Goal: Task Accomplishment & Management: Manage account settings

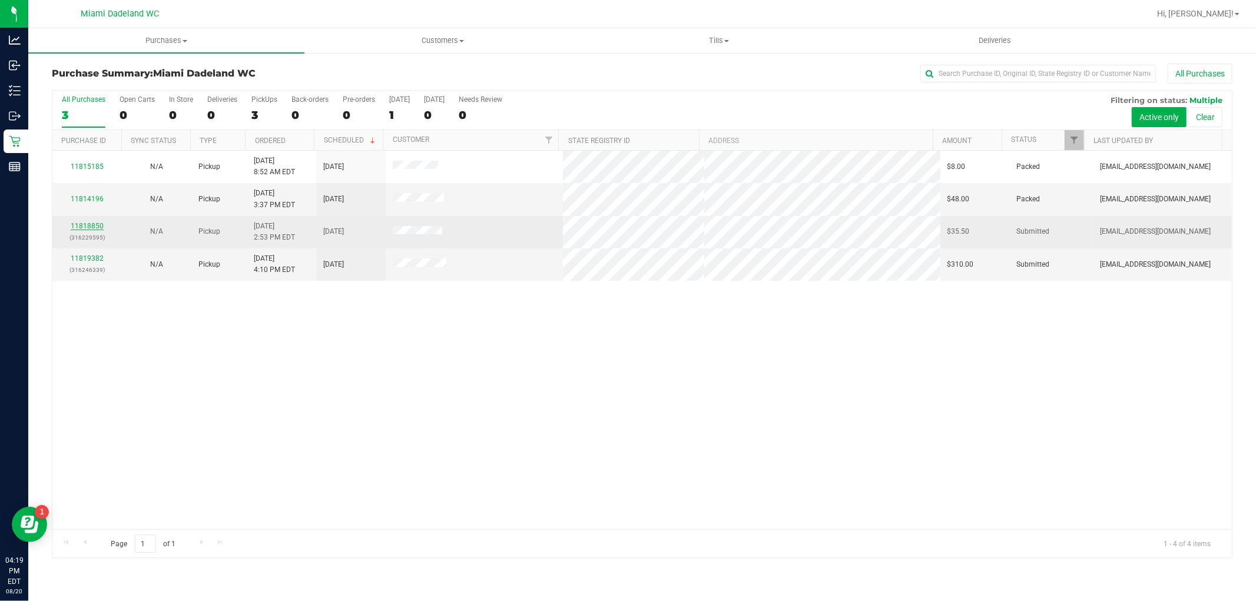
click at [97, 230] on link "11818850" at bounding box center [87, 226] width 33 height 8
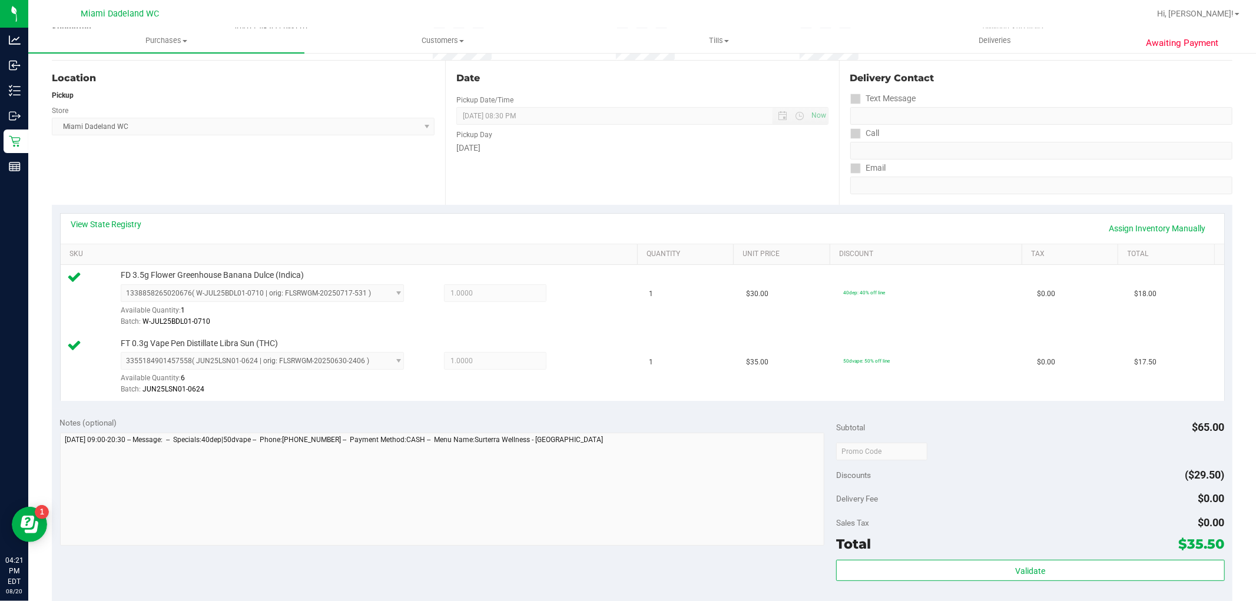
scroll to position [392, 0]
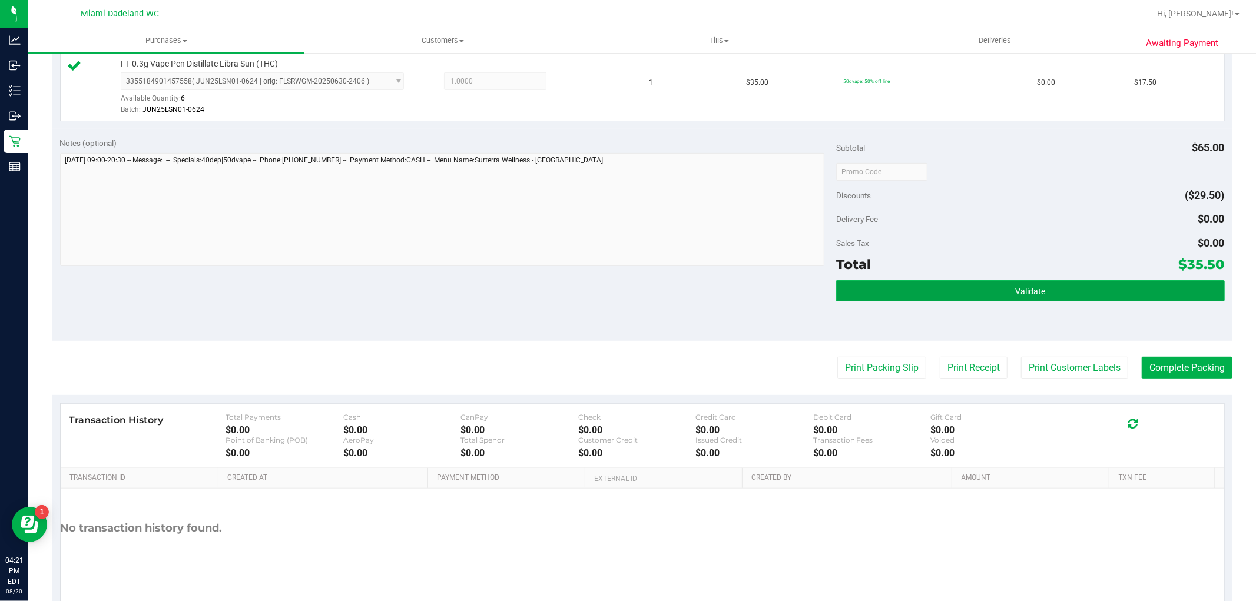
click at [968, 283] on button "Validate" at bounding box center [1030, 290] width 388 height 21
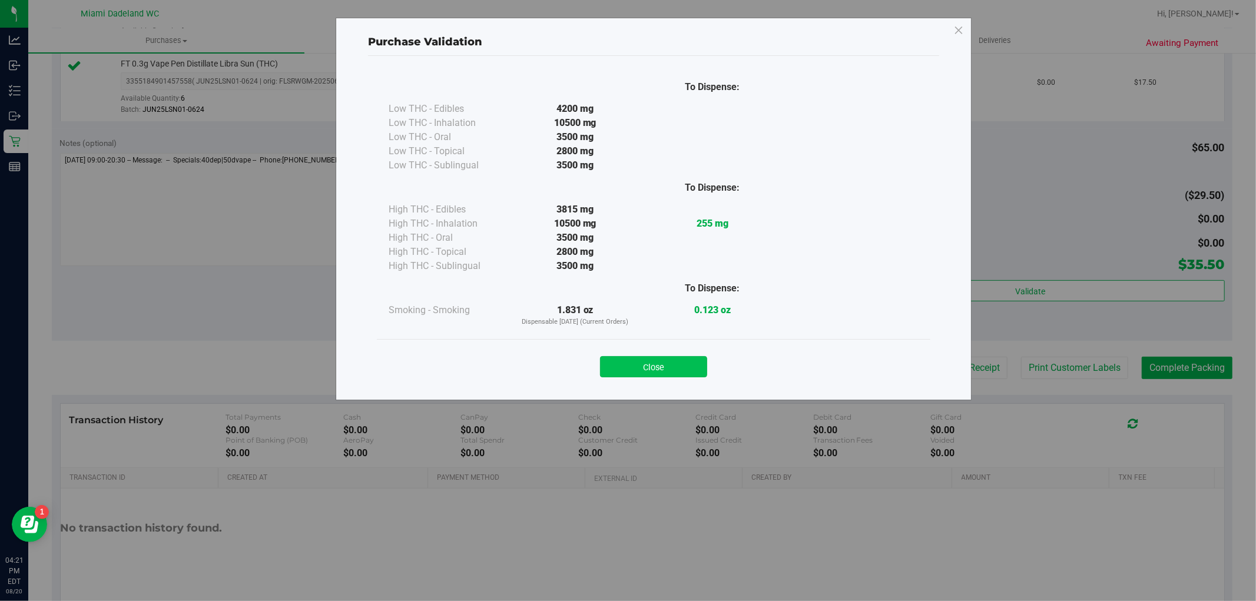
click at [666, 358] on button "Close" at bounding box center [653, 366] width 107 height 21
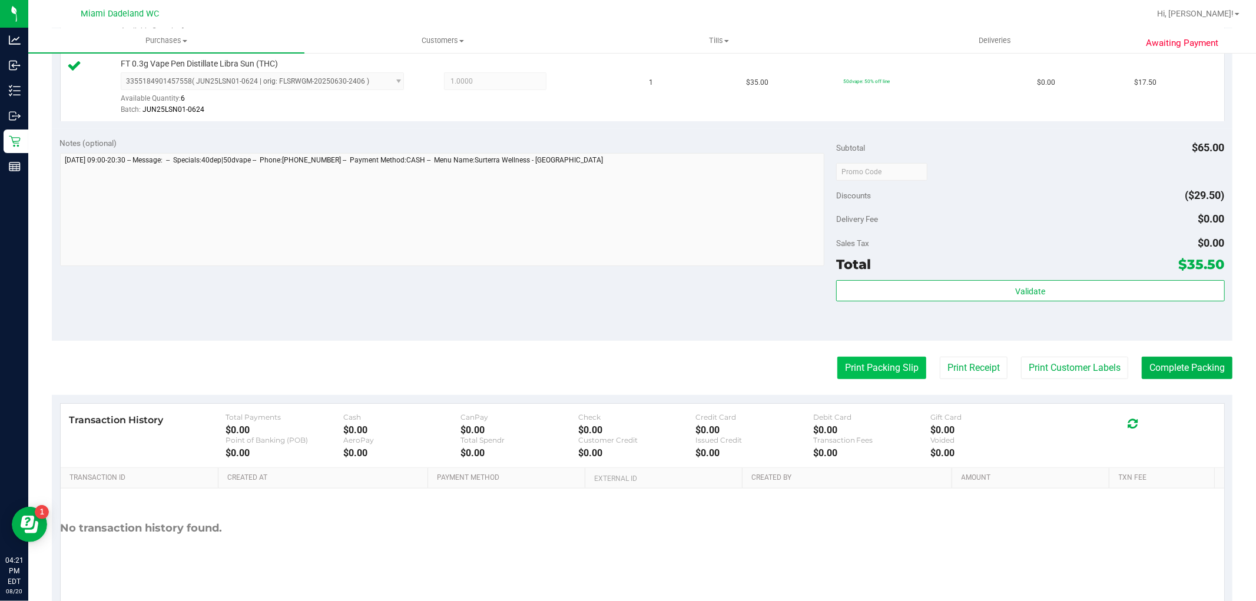
click at [852, 360] on button "Print Packing Slip" at bounding box center [882, 368] width 89 height 22
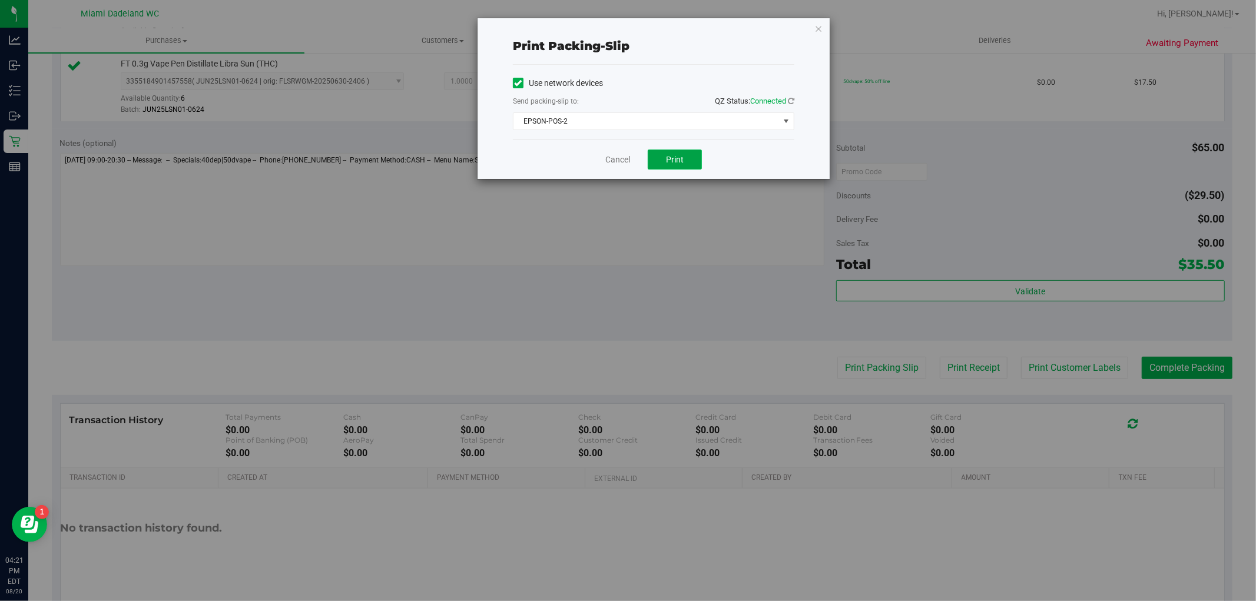
click at [668, 154] on button "Print" at bounding box center [675, 160] width 54 height 20
click at [611, 150] on div "Cancel Print" at bounding box center [654, 159] width 282 height 39
click at [615, 161] on link "Cancel" at bounding box center [617, 160] width 25 height 12
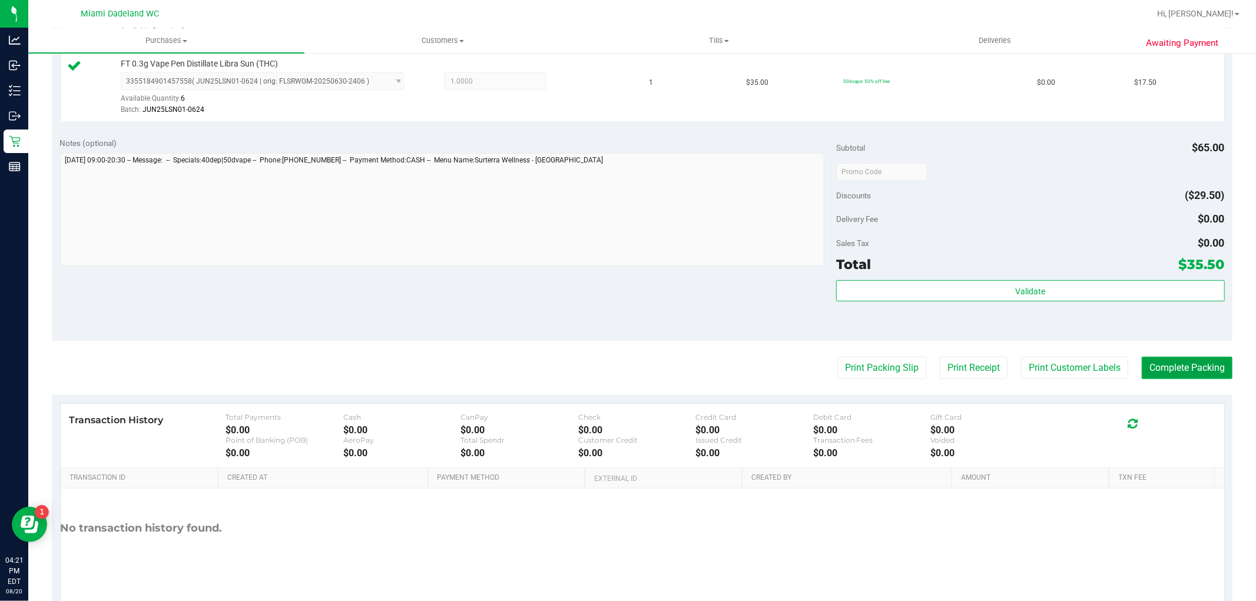
click at [1175, 365] on button "Complete Packing" at bounding box center [1187, 368] width 91 height 22
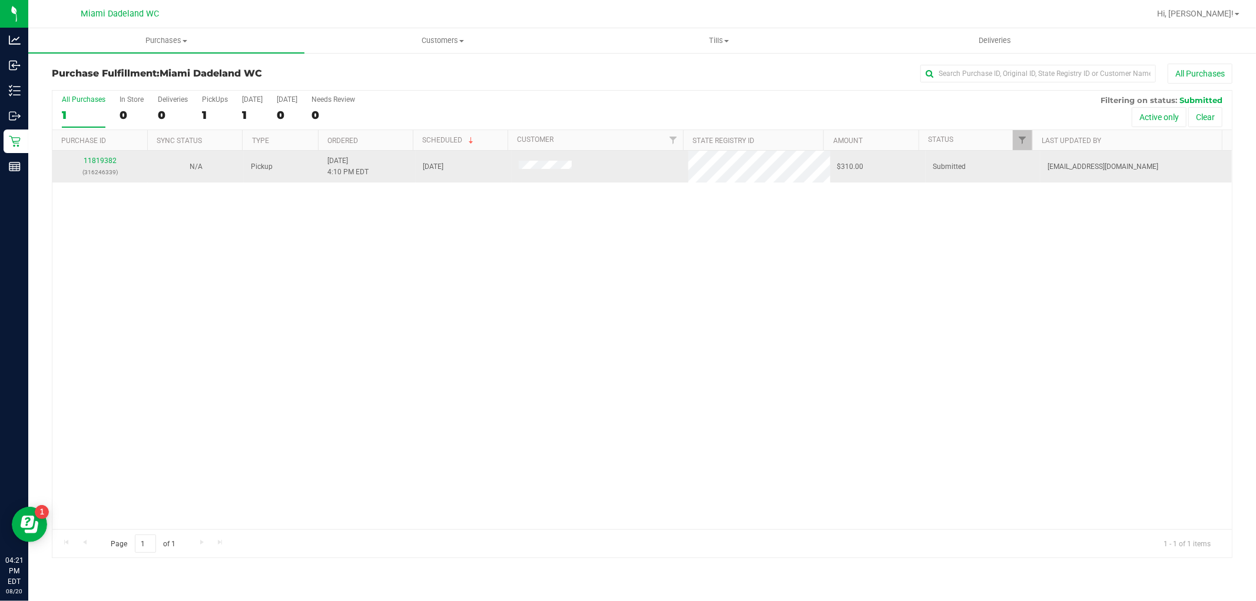
click at [97, 156] on div "11819382 (316246339)" at bounding box center [99, 166] width 81 height 22
click at [100, 163] on link "11819382" at bounding box center [100, 161] width 33 height 8
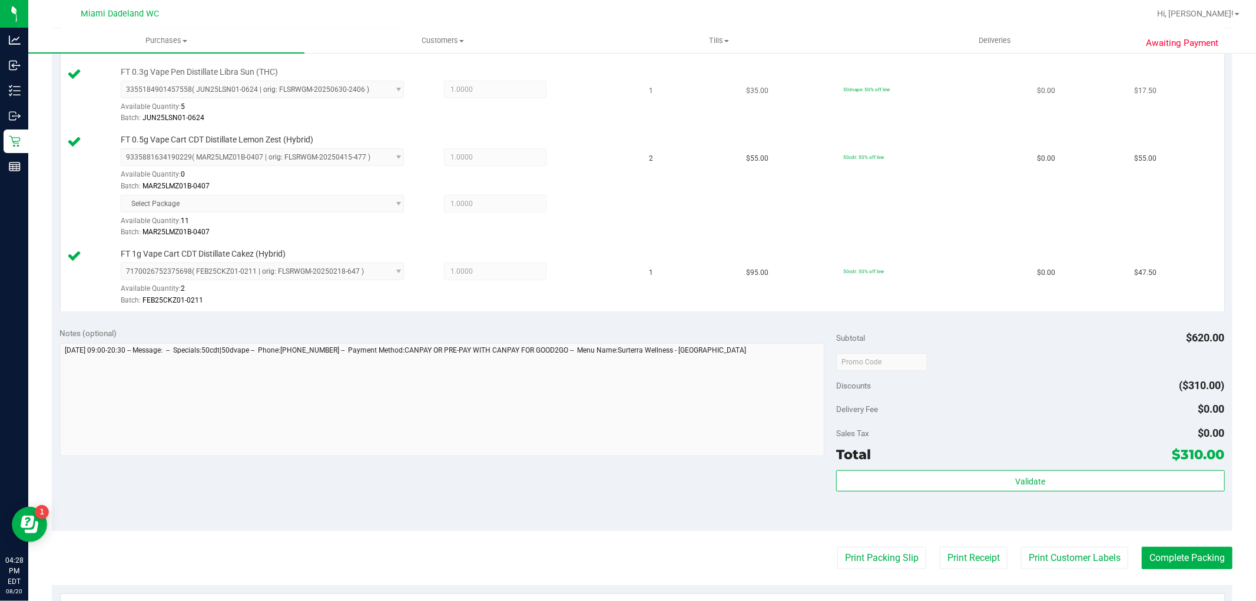
scroll to position [458, 0]
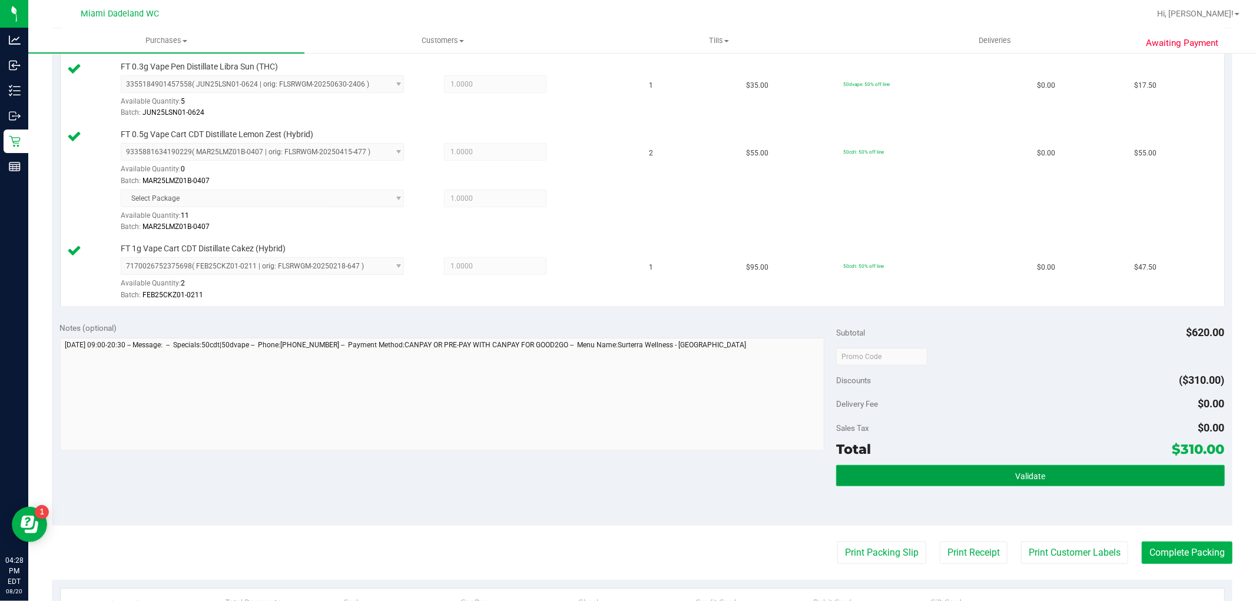
click at [1072, 473] on button "Validate" at bounding box center [1030, 475] width 388 height 21
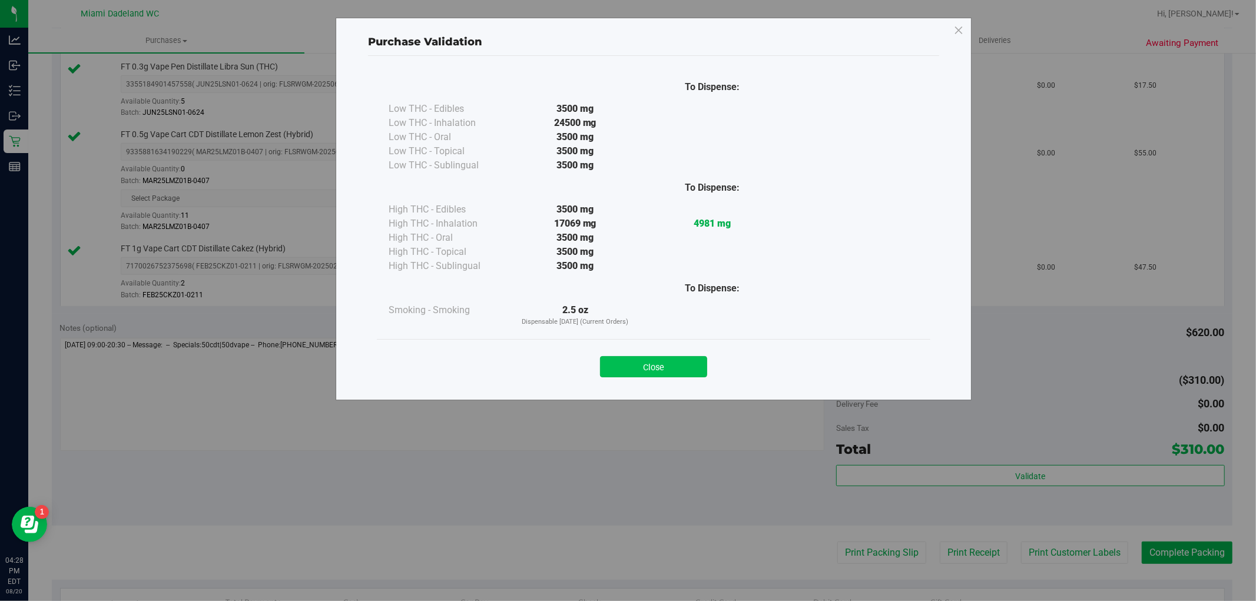
click at [680, 357] on button "Close" at bounding box center [653, 366] width 107 height 21
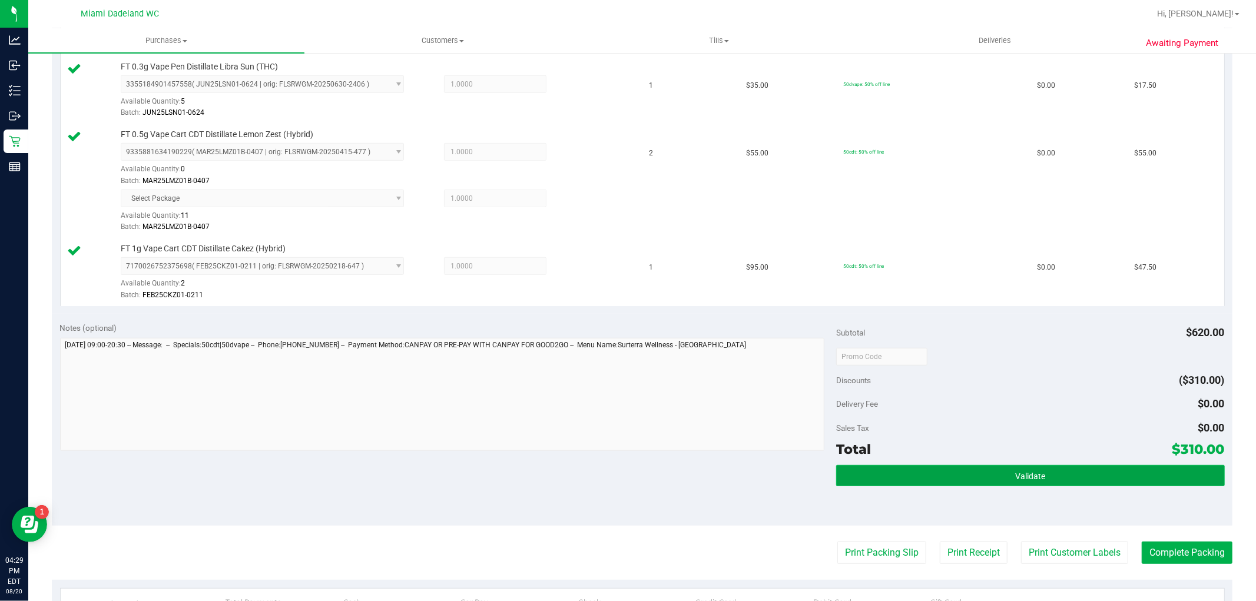
click at [944, 475] on button "Validate" at bounding box center [1030, 475] width 388 height 21
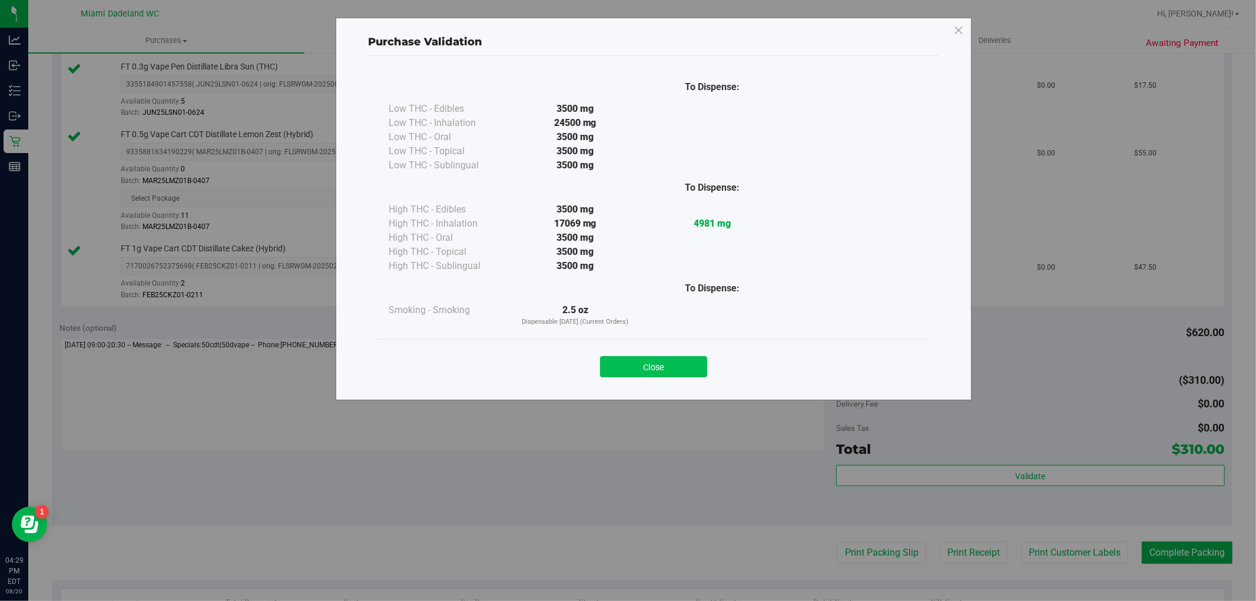
click at [643, 371] on button "Close" at bounding box center [653, 366] width 107 height 21
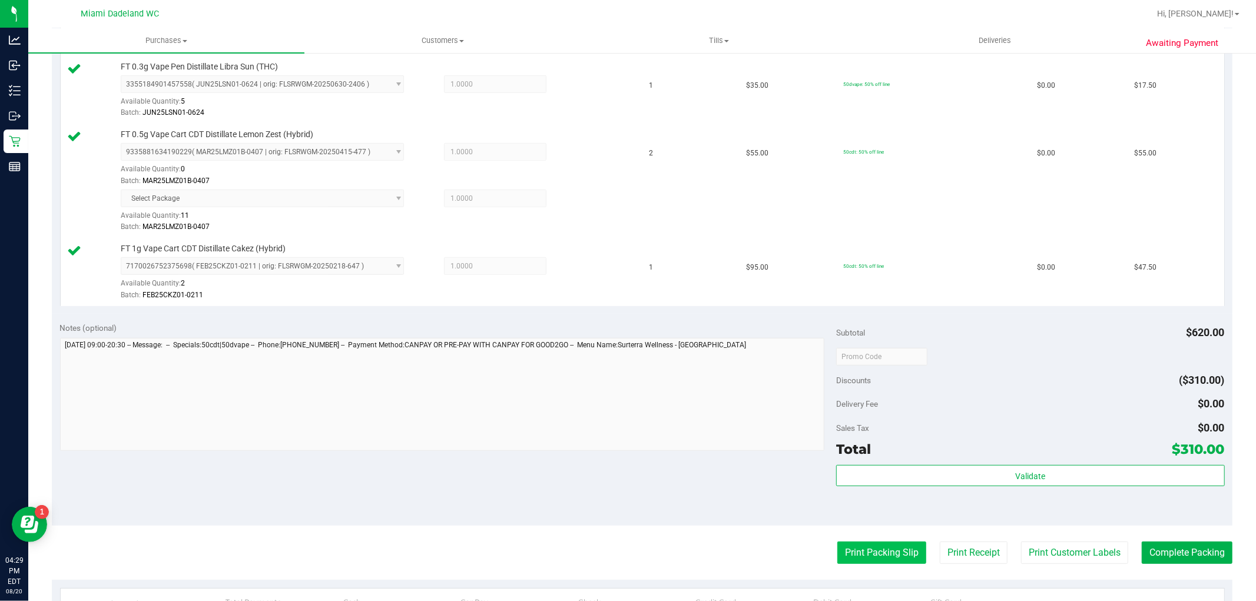
click at [868, 558] on button "Print Packing Slip" at bounding box center [882, 553] width 89 height 22
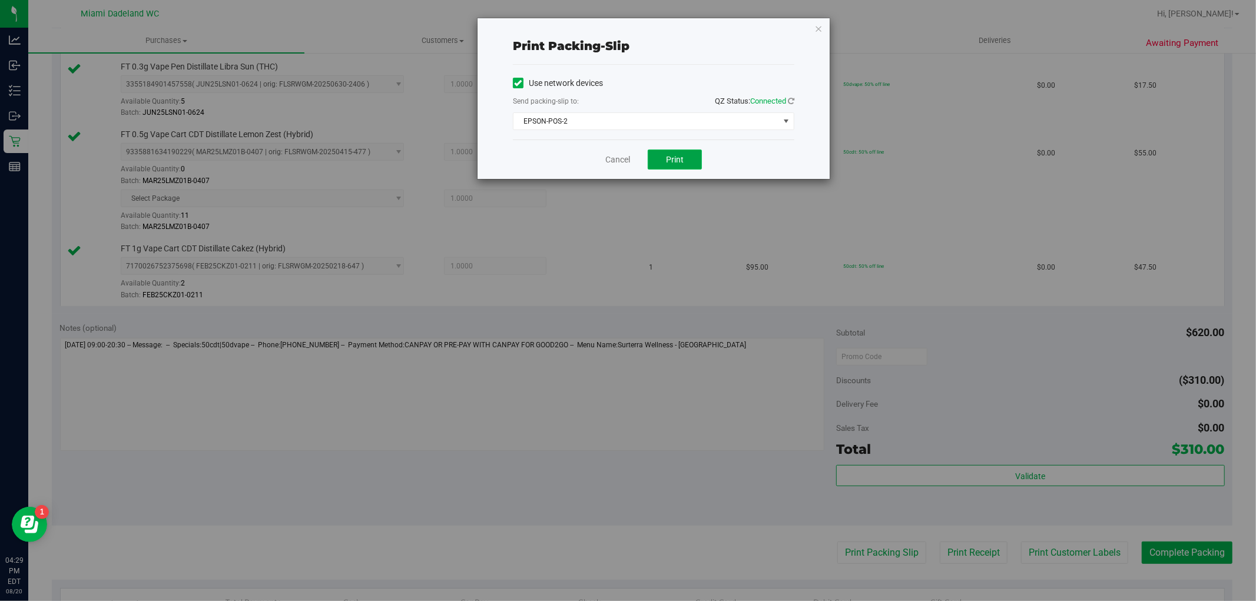
click at [680, 161] on span "Print" at bounding box center [675, 159] width 18 height 9
click at [617, 150] on div "Cancel Print" at bounding box center [654, 159] width 282 height 39
click at [611, 156] on link "Cancel" at bounding box center [617, 160] width 25 height 12
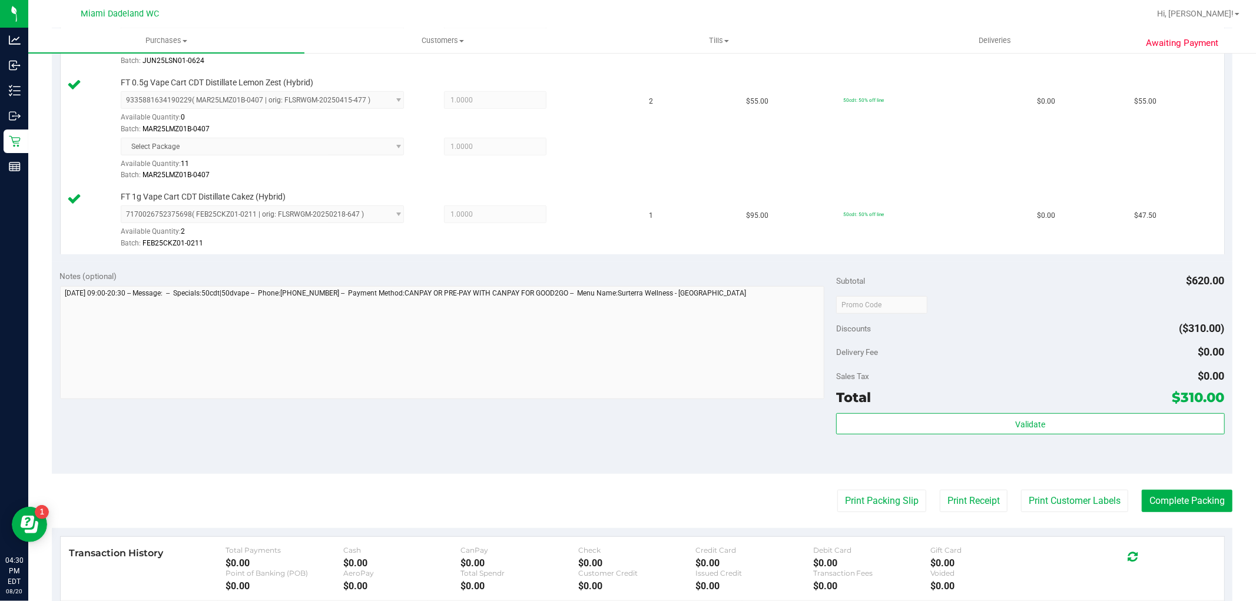
scroll to position [681, 0]
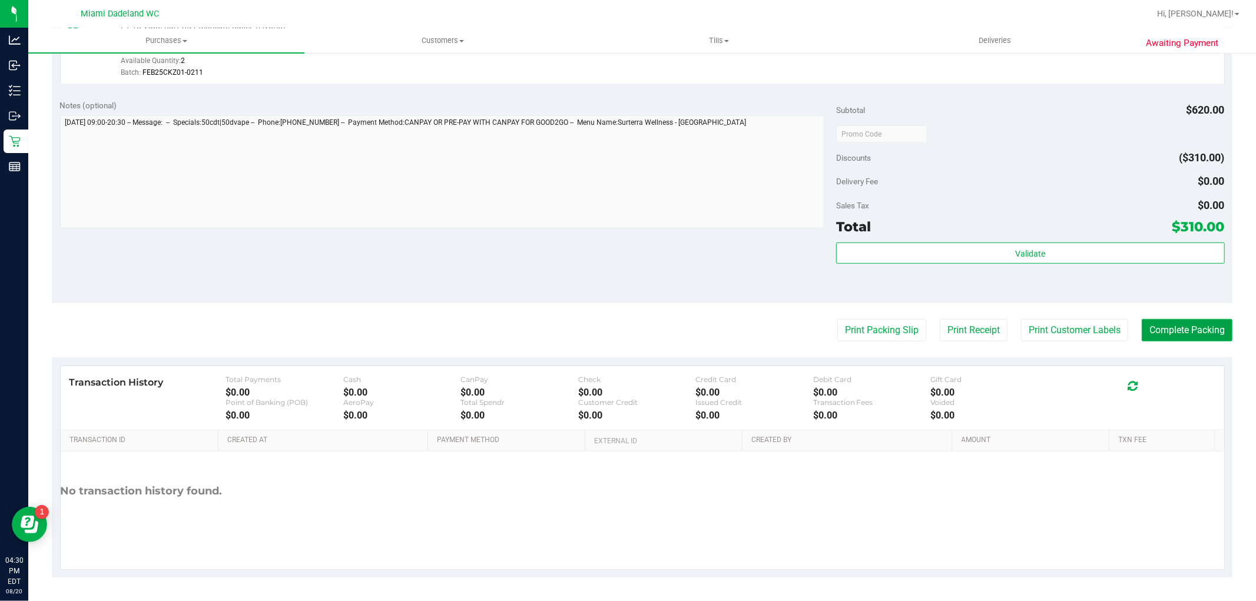
click at [1205, 325] on button "Complete Packing" at bounding box center [1187, 330] width 91 height 22
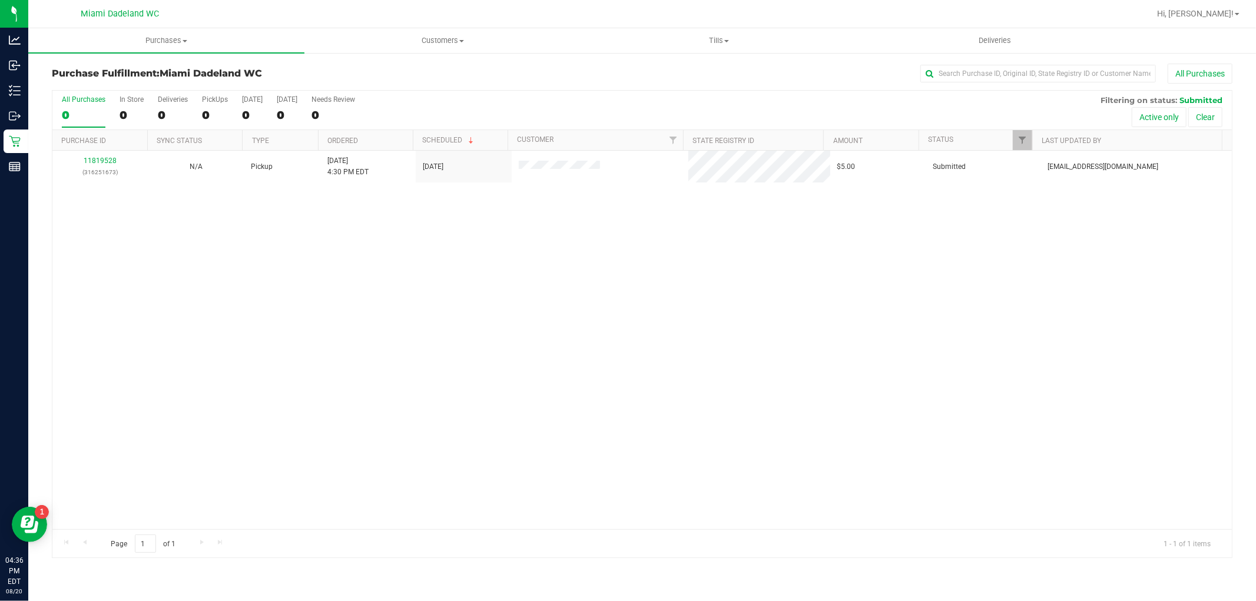
click at [1256, 593] on div "Purchases Summary of purchases Fulfillment All purchases Customers All customer…" at bounding box center [642, 314] width 1228 height 573
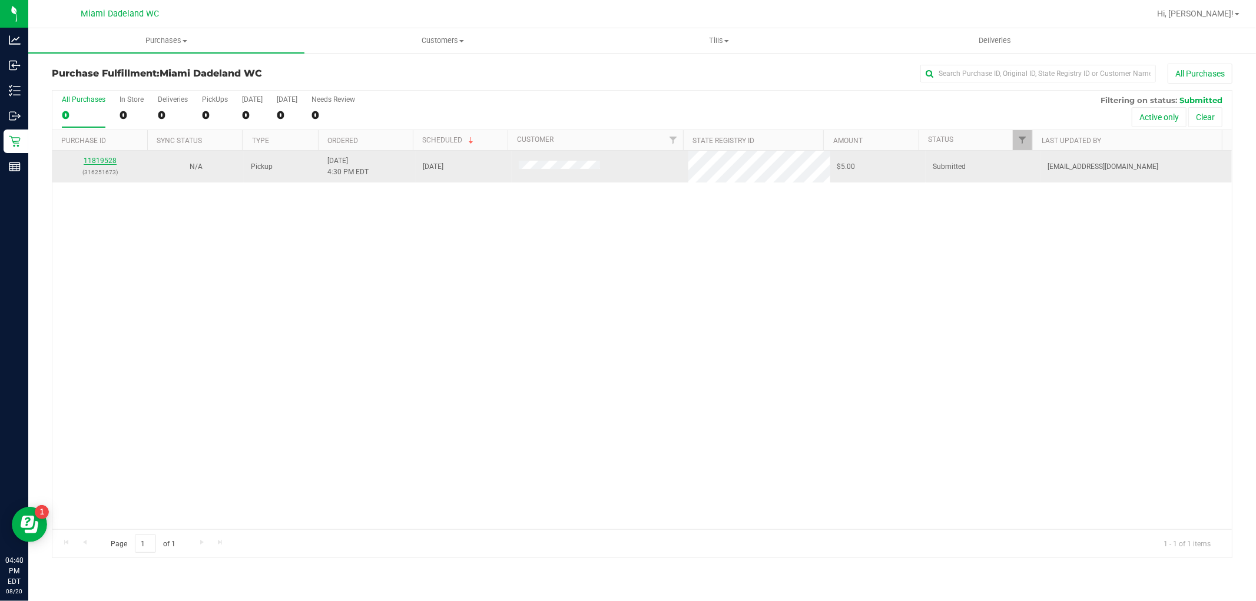
drag, startPoint x: 1256, startPoint y: 593, endPoint x: 94, endPoint y: 157, distance: 1240.5
click at [94, 157] on link "11819528" at bounding box center [100, 161] width 33 height 8
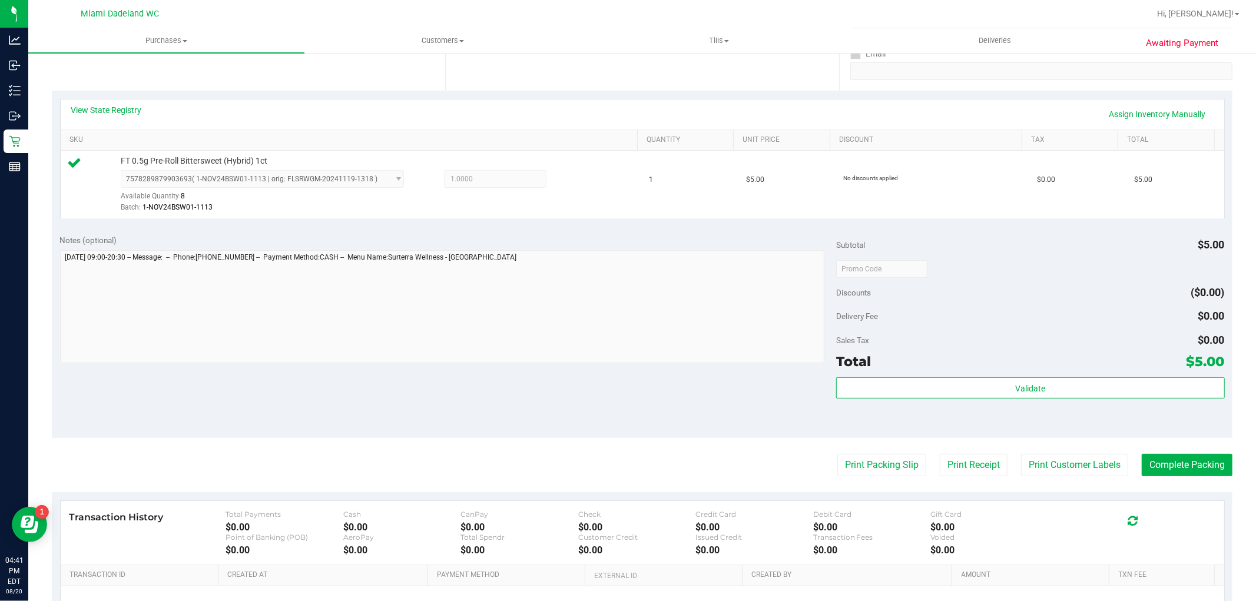
scroll to position [262, 0]
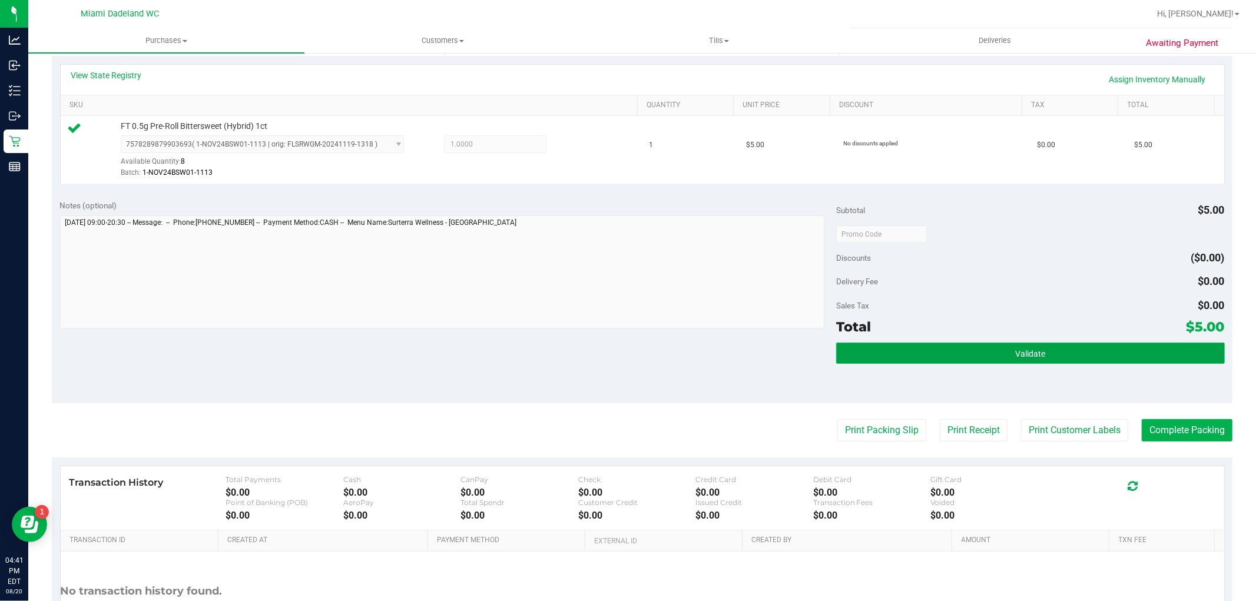
click at [1097, 355] on button "Validate" at bounding box center [1030, 353] width 388 height 21
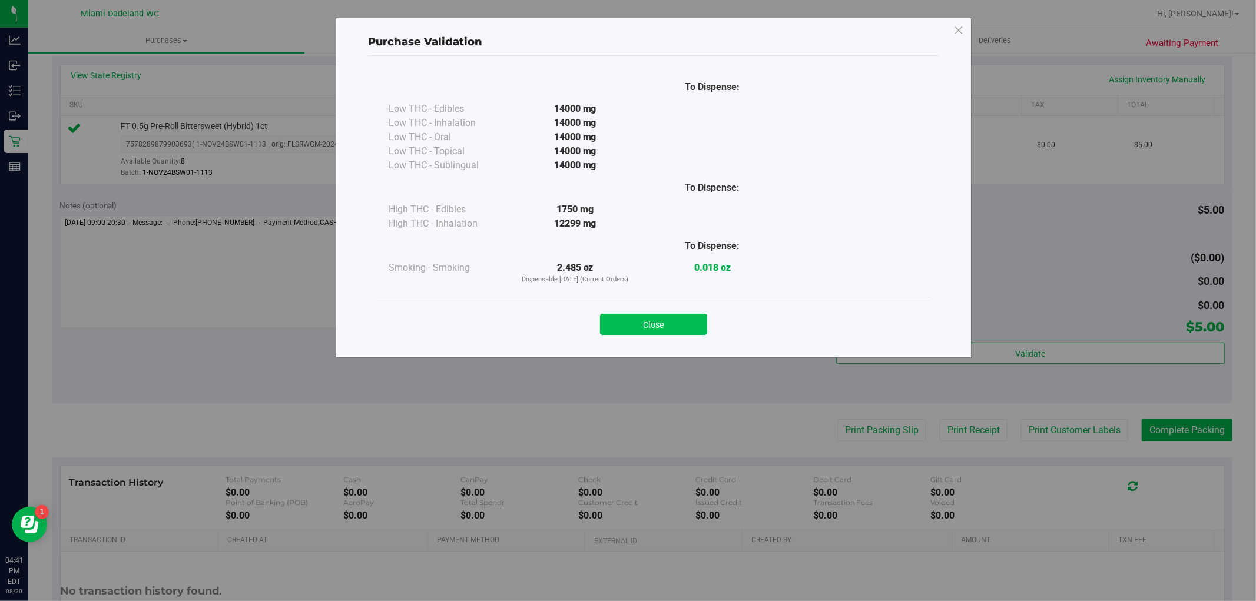
click at [670, 315] on button "Close" at bounding box center [653, 324] width 107 height 21
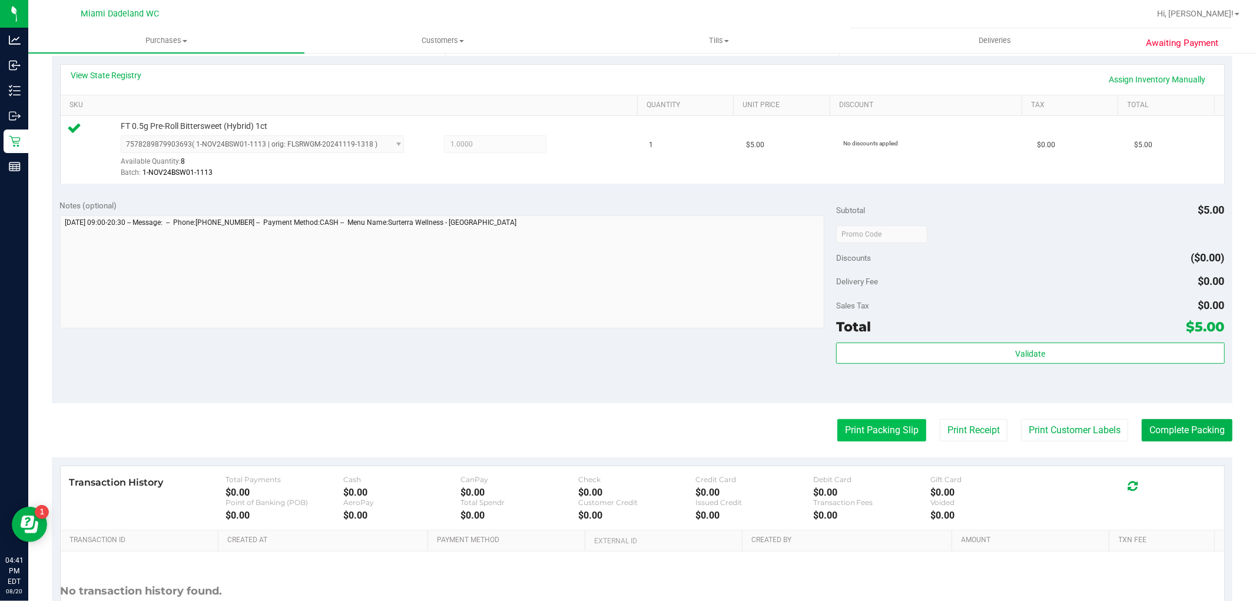
click at [860, 432] on button "Print Packing Slip" at bounding box center [882, 430] width 89 height 22
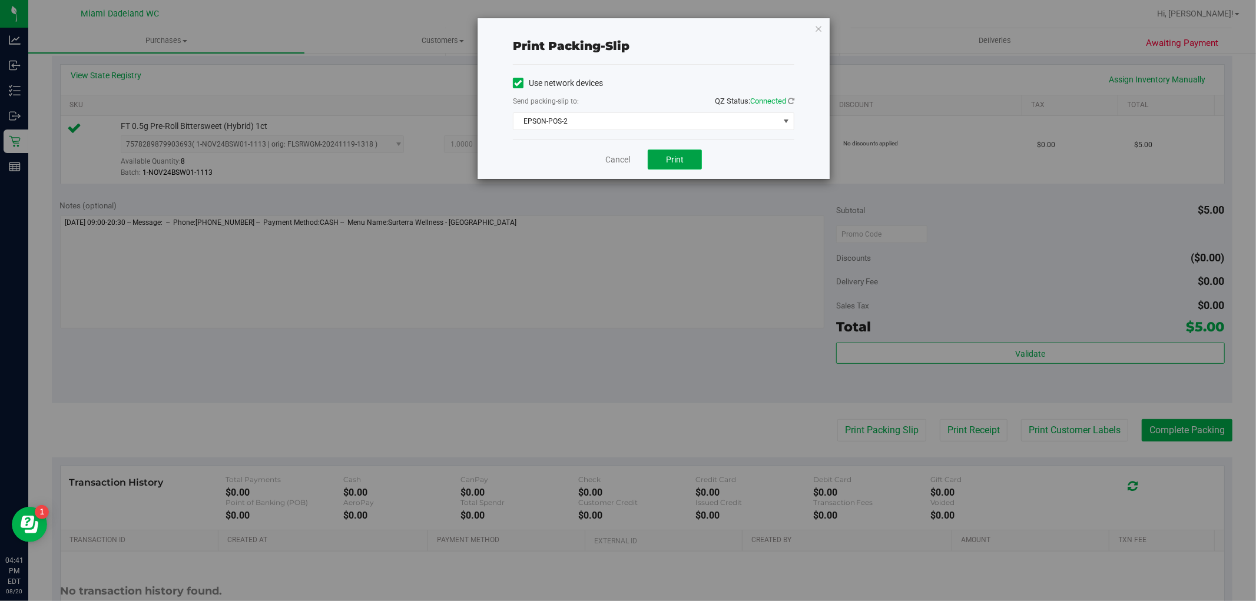
click at [653, 159] on button "Print" at bounding box center [675, 160] width 54 height 20
click at [627, 155] on link "Cancel" at bounding box center [617, 160] width 25 height 12
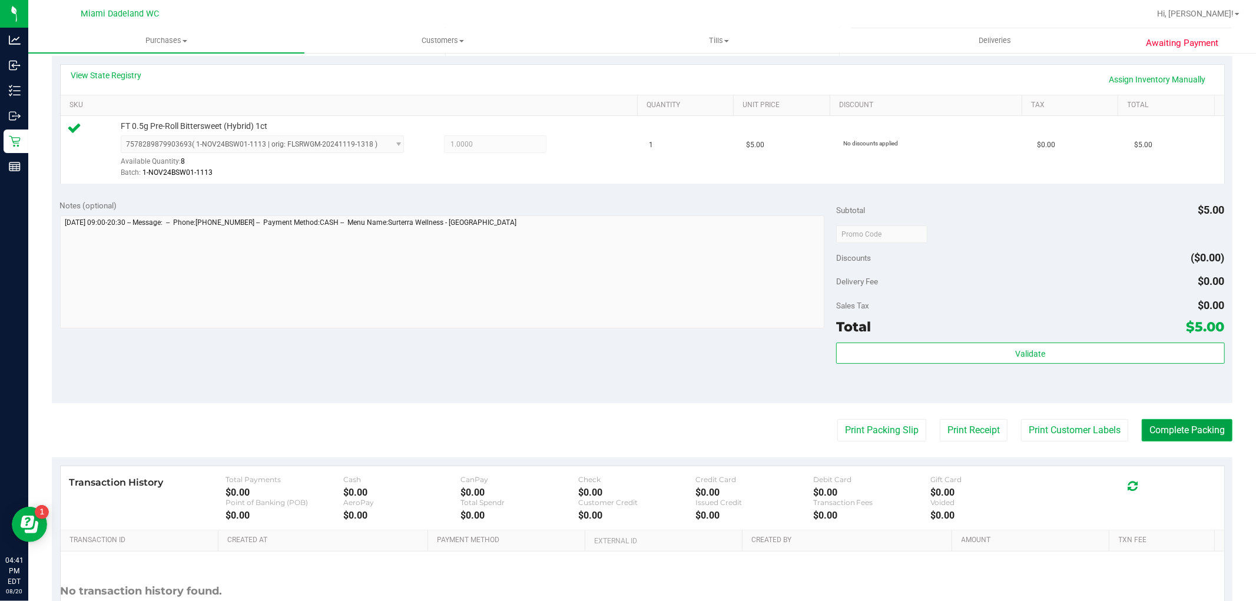
click at [1200, 433] on button "Complete Packing" at bounding box center [1187, 430] width 91 height 22
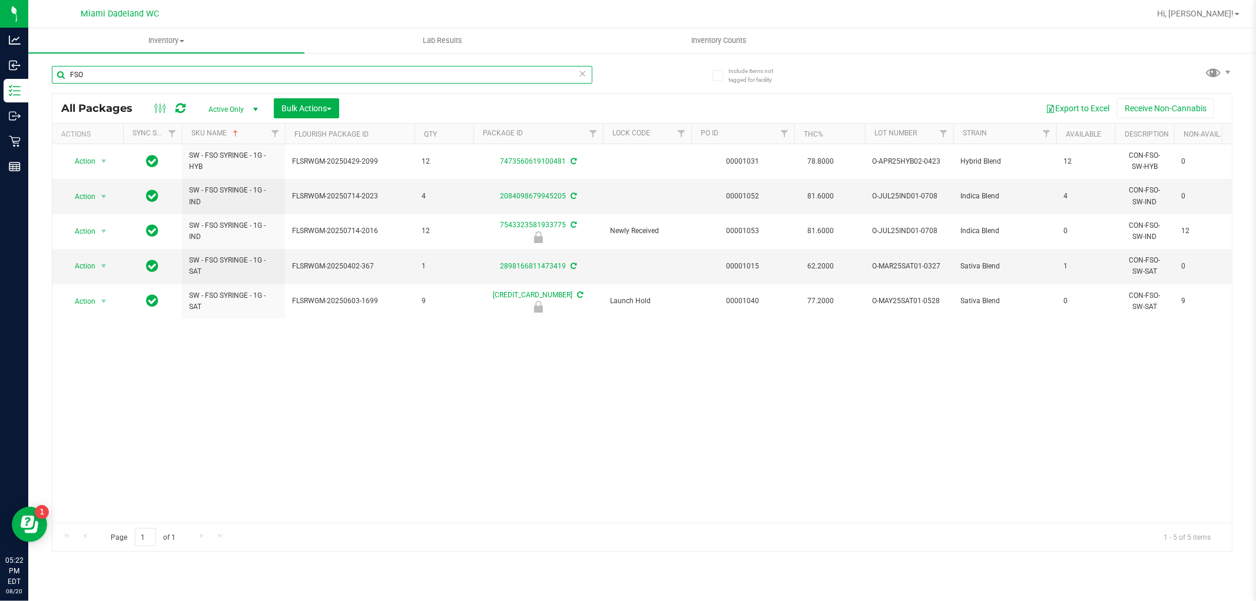
click at [125, 75] on input "FSO" at bounding box center [322, 75] width 541 height 18
type input "F"
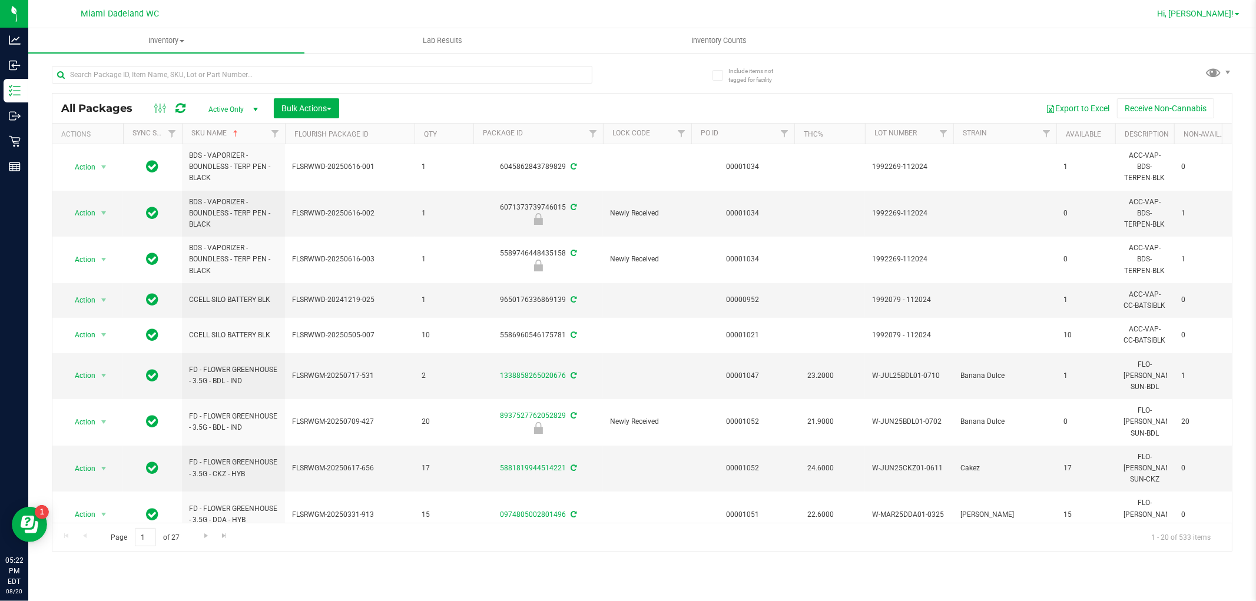
click at [1228, 14] on span "Hi, [PERSON_NAME]!" at bounding box center [1195, 13] width 77 height 9
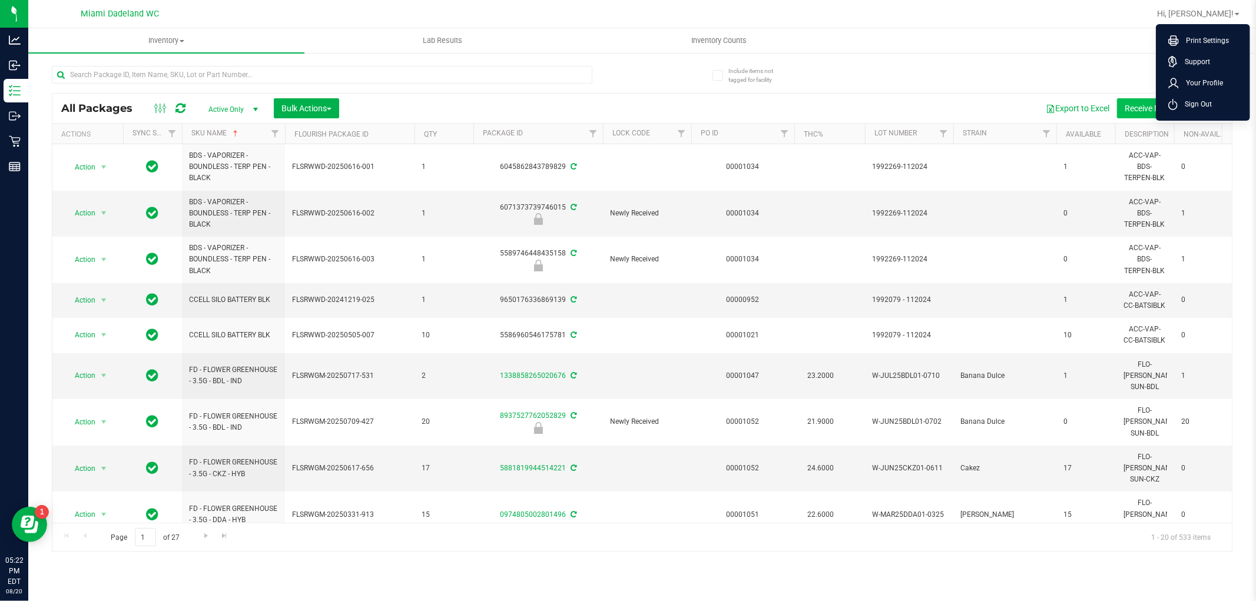
click at [1209, 107] on span "Sign Out" at bounding box center [1195, 104] width 34 height 12
click at [1209, 108] on button "Receive Non-Cannabis" at bounding box center [1165, 108] width 97 height 20
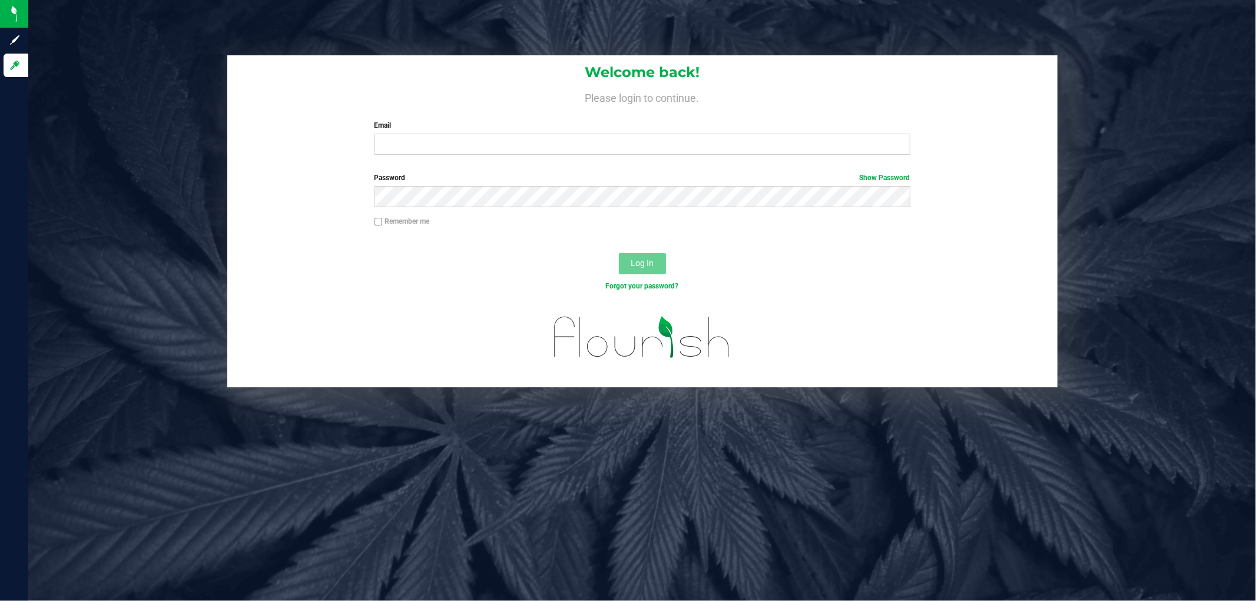
click at [588, 173] on label "Password Show Password" at bounding box center [643, 178] width 536 height 11
click at [620, 173] on label "Password Show Password" at bounding box center [643, 178] width 536 height 11
drag, startPoint x: 472, startPoint y: 161, endPoint x: 472, endPoint y: 154, distance: 7.7
click at [472, 161] on div "Welcome back! Please login to continue. Email Required Please format your email…" at bounding box center [642, 109] width 830 height 109
click at [472, 150] on input "Email" at bounding box center [643, 144] width 536 height 21
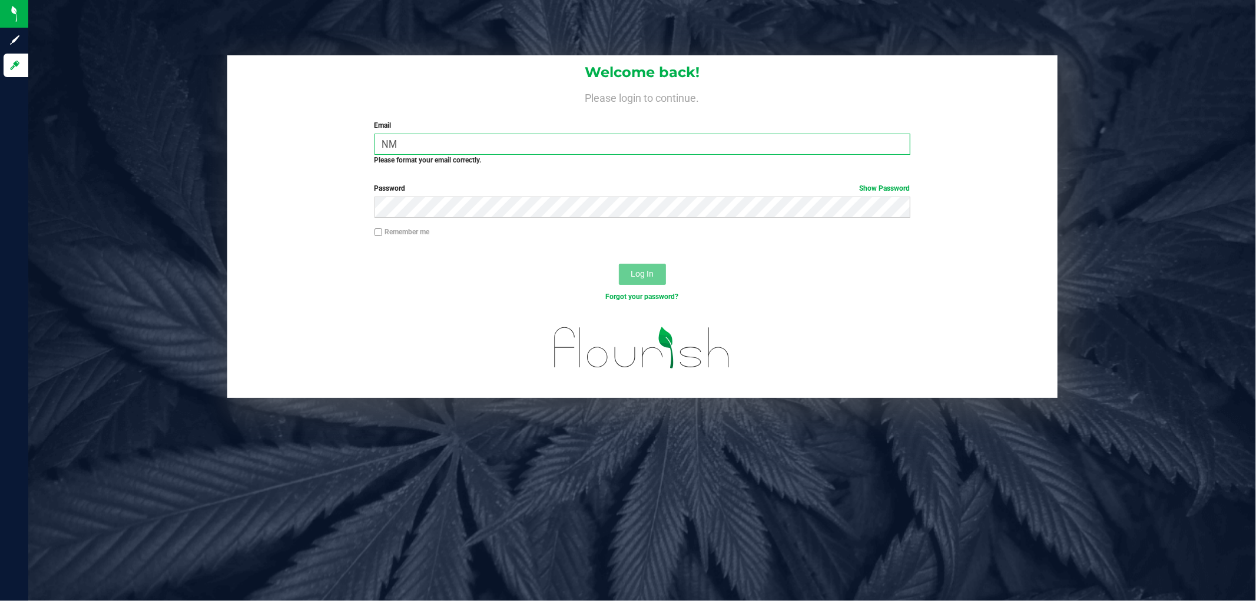
type input "N"
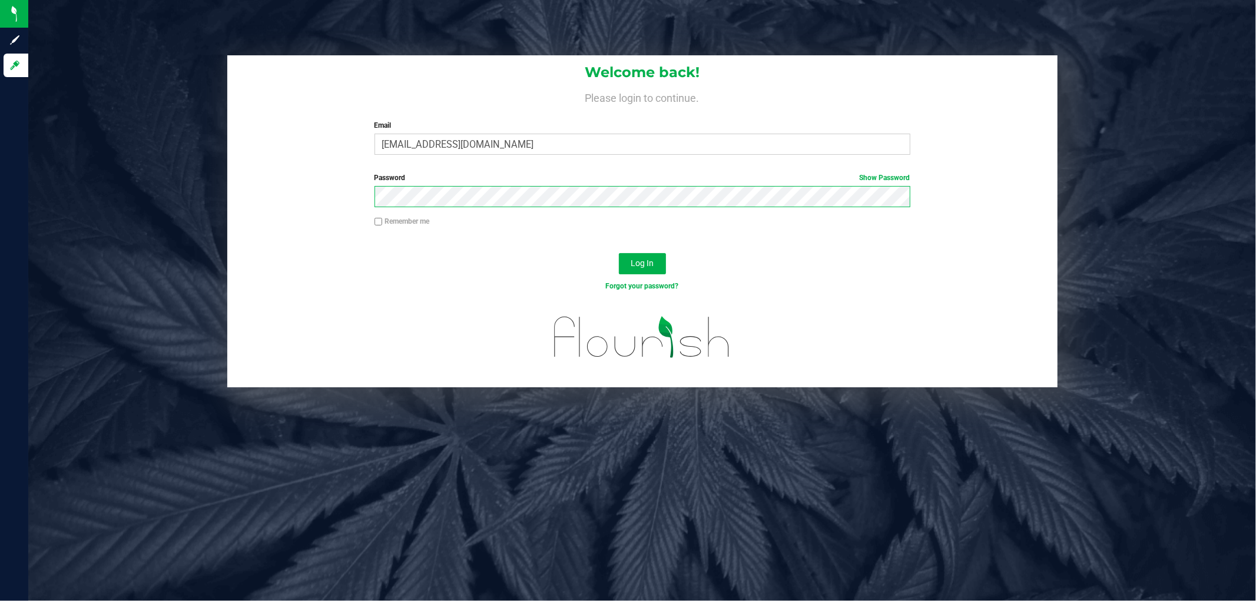
click at [619, 253] on button "Log In" at bounding box center [642, 263] width 47 height 21
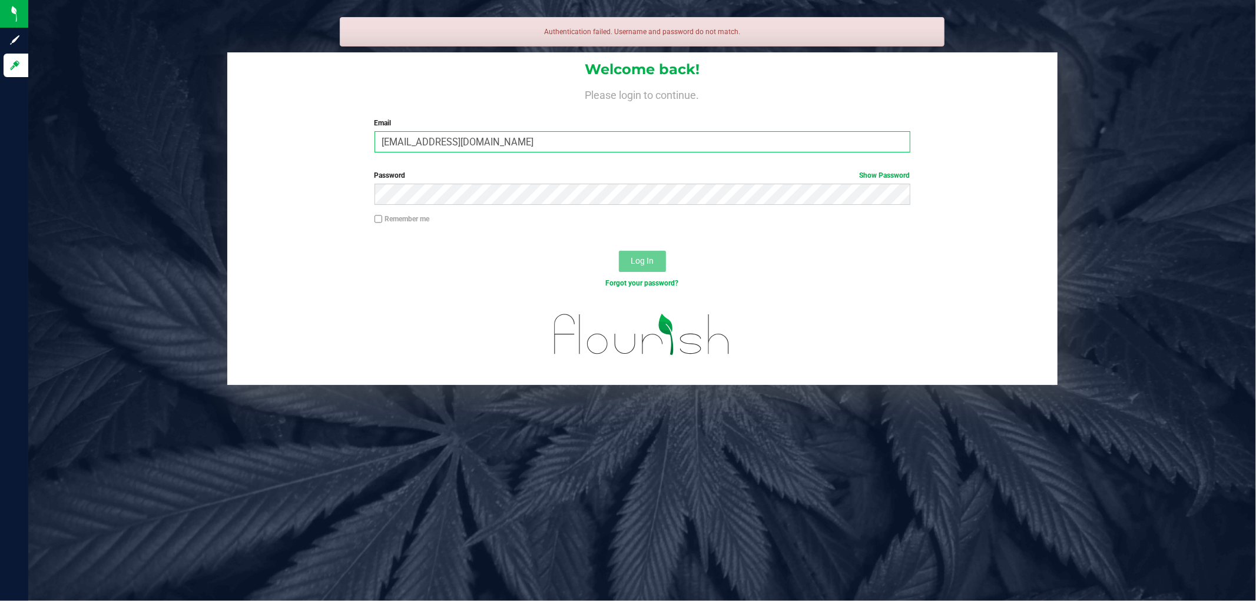
click at [517, 147] on input "nmejia@liveparallel.com" at bounding box center [643, 141] width 536 height 21
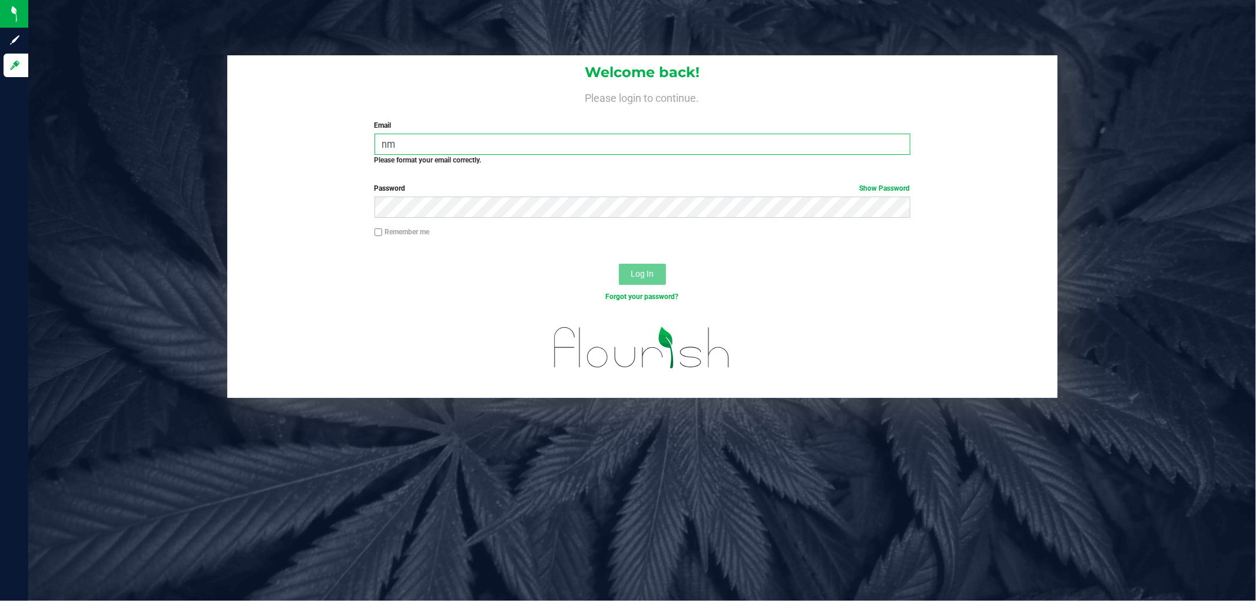
type input "n"
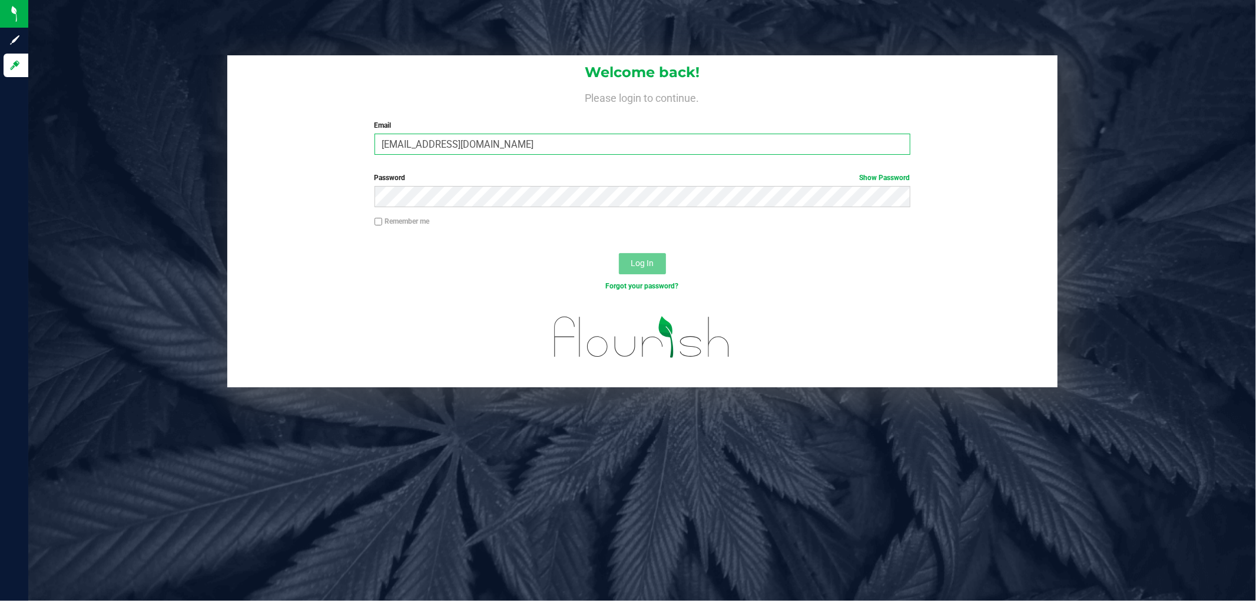
type input "[EMAIL_ADDRESS][DOMAIN_NAME]"
click at [619, 253] on button "Log In" at bounding box center [642, 263] width 47 height 21
